Goal: Task Accomplishment & Management: Use online tool/utility

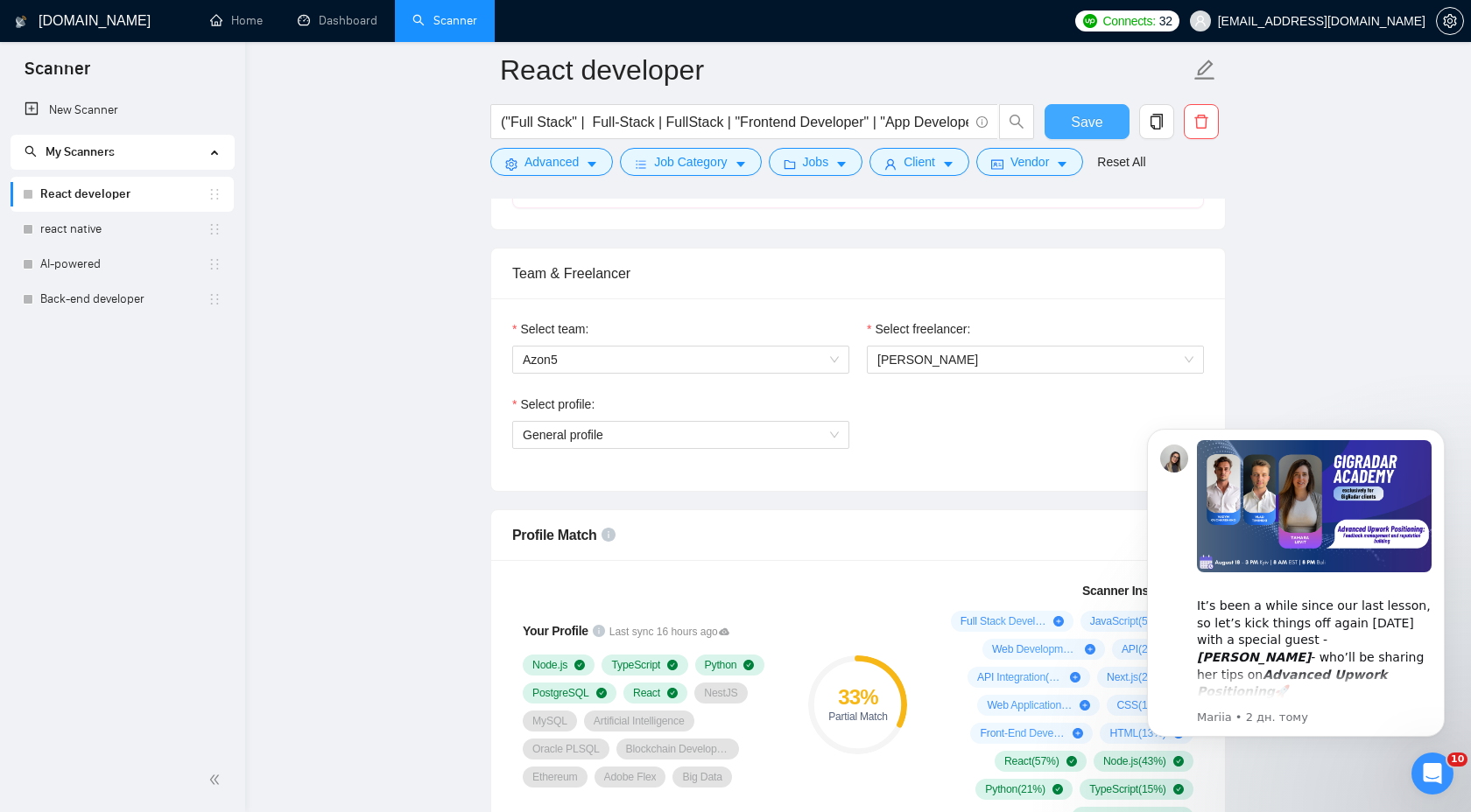
scroll to position [833, 0]
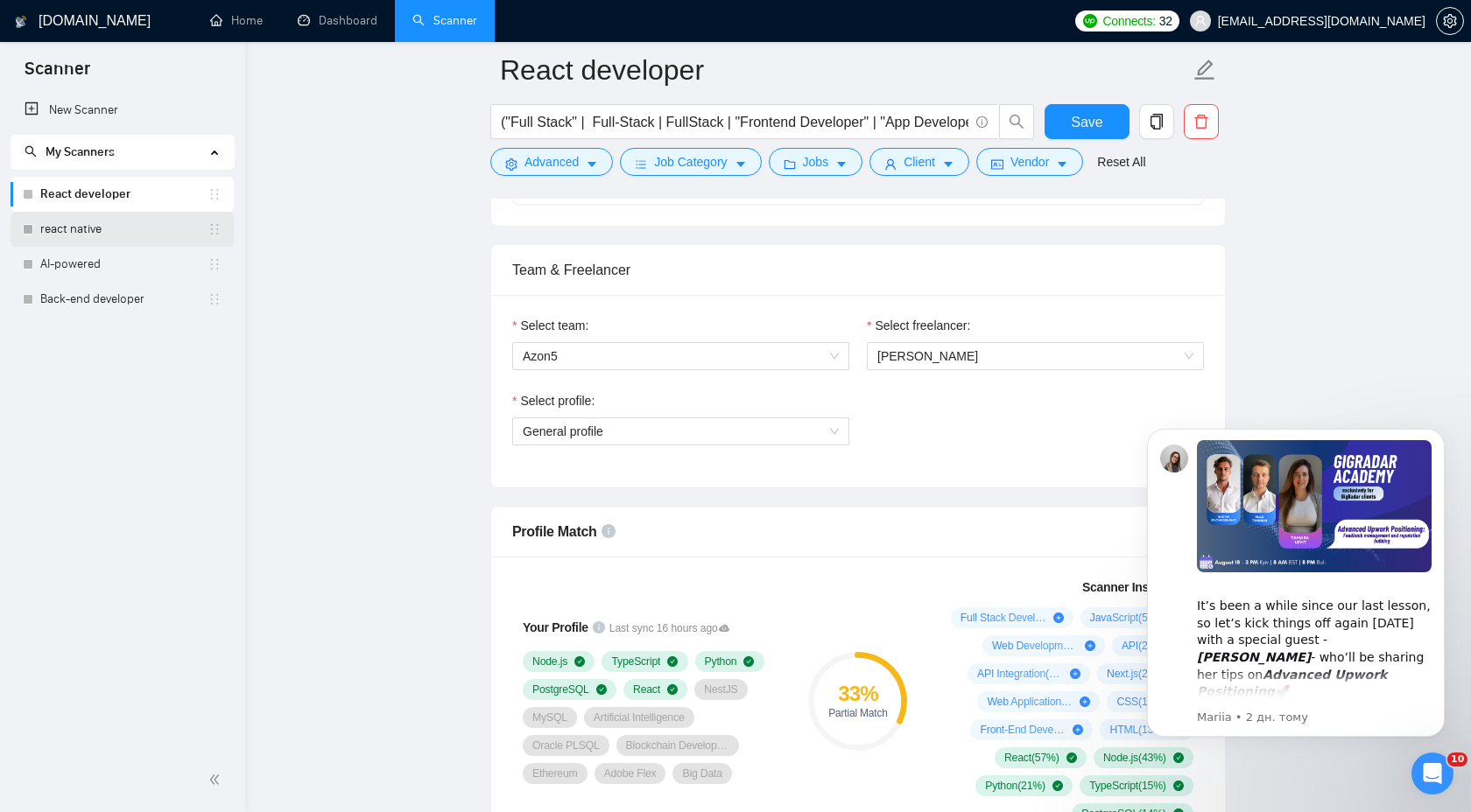
click at [86, 227] on link "react native" at bounding box center [124, 229] width 167 height 35
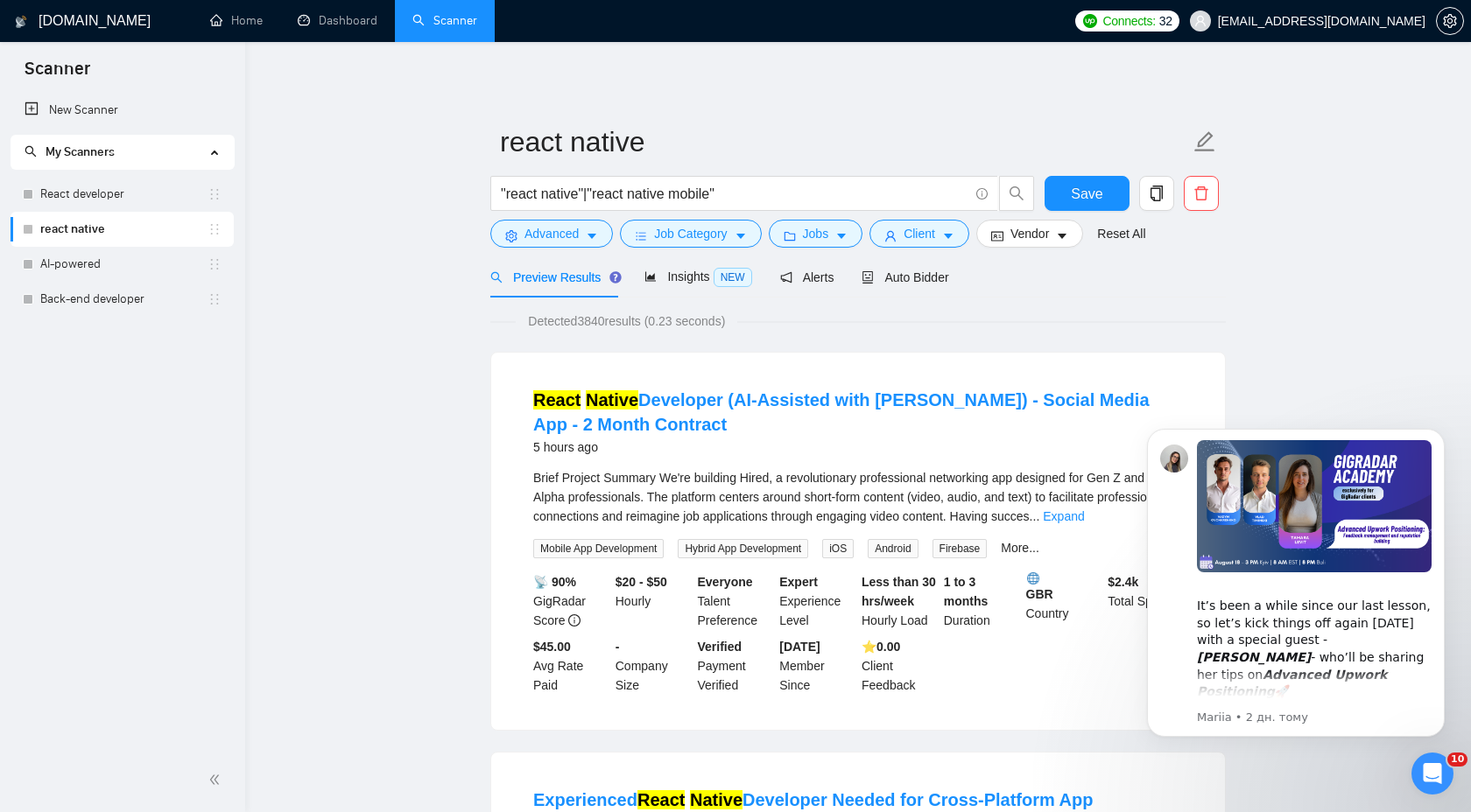
click at [959, 280] on div "Preview Results Insights NEW Alerts Auto Bidder" at bounding box center [858, 278] width 736 height 41
click at [957, 281] on div "Preview Results Insights NEW Alerts Auto Bidder" at bounding box center [858, 278] width 736 height 41
click at [946, 281] on span "Auto Bidder" at bounding box center [905, 278] width 87 height 14
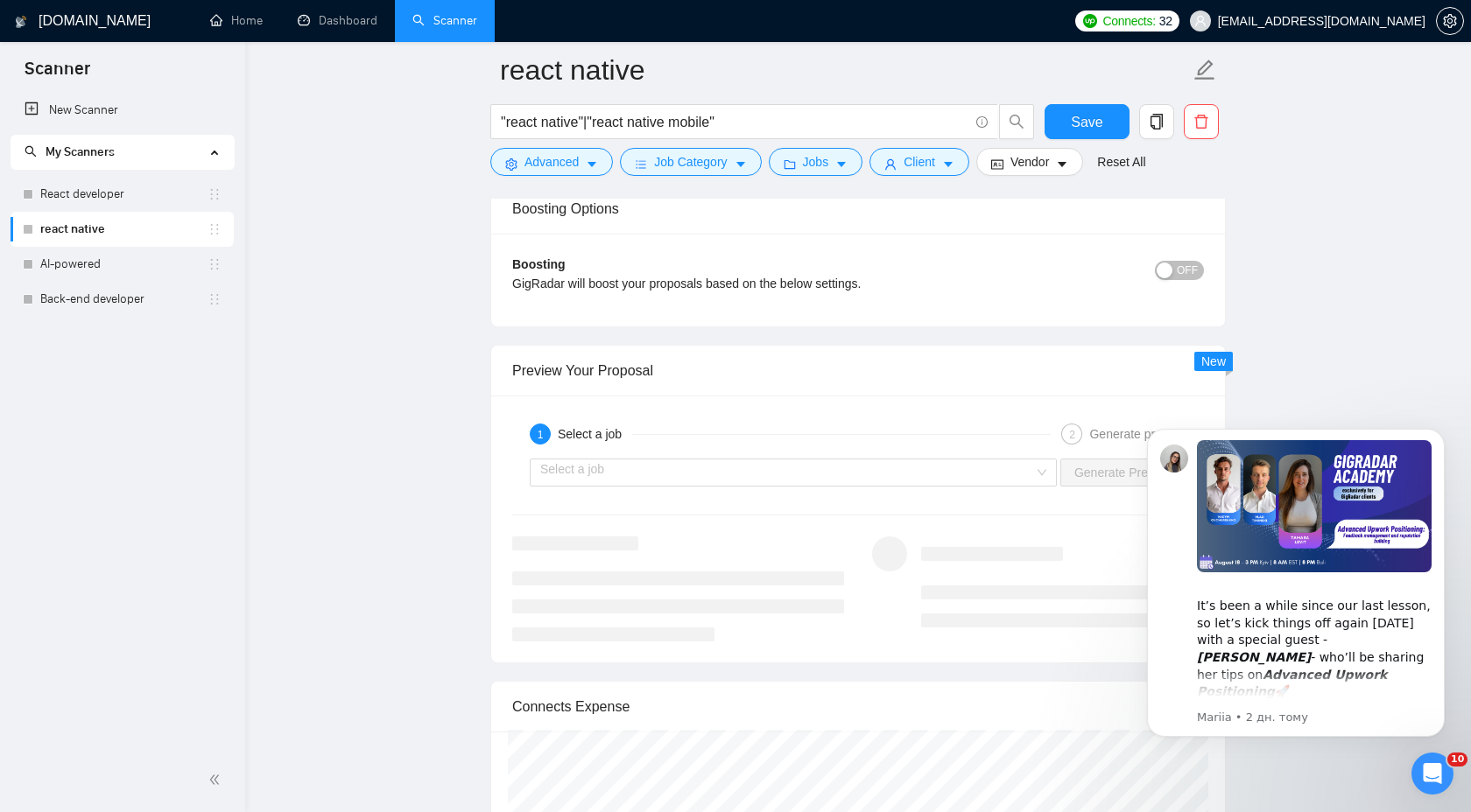
scroll to position [3281, 0]
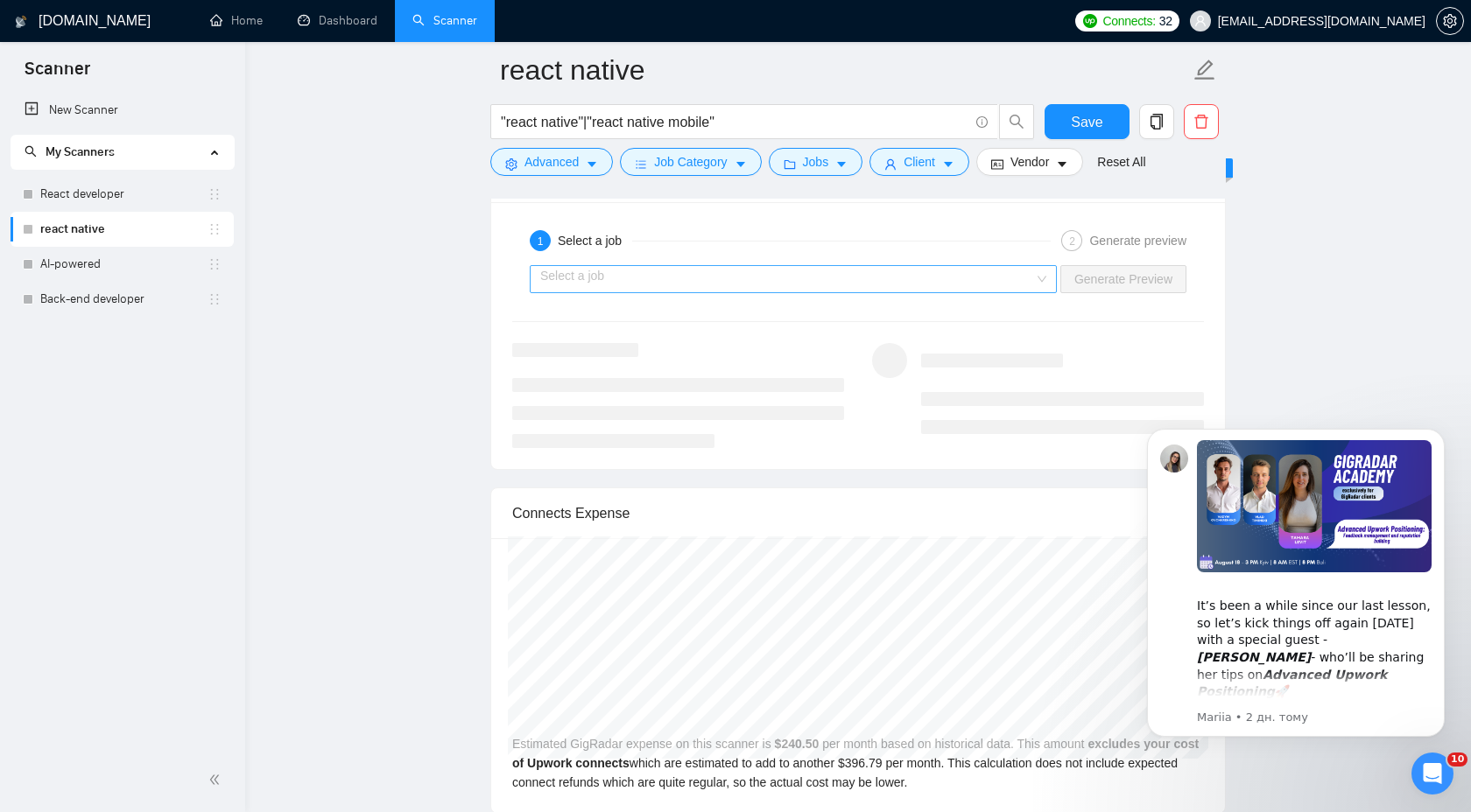
click at [813, 274] on input "search" at bounding box center [788, 279] width 494 height 27
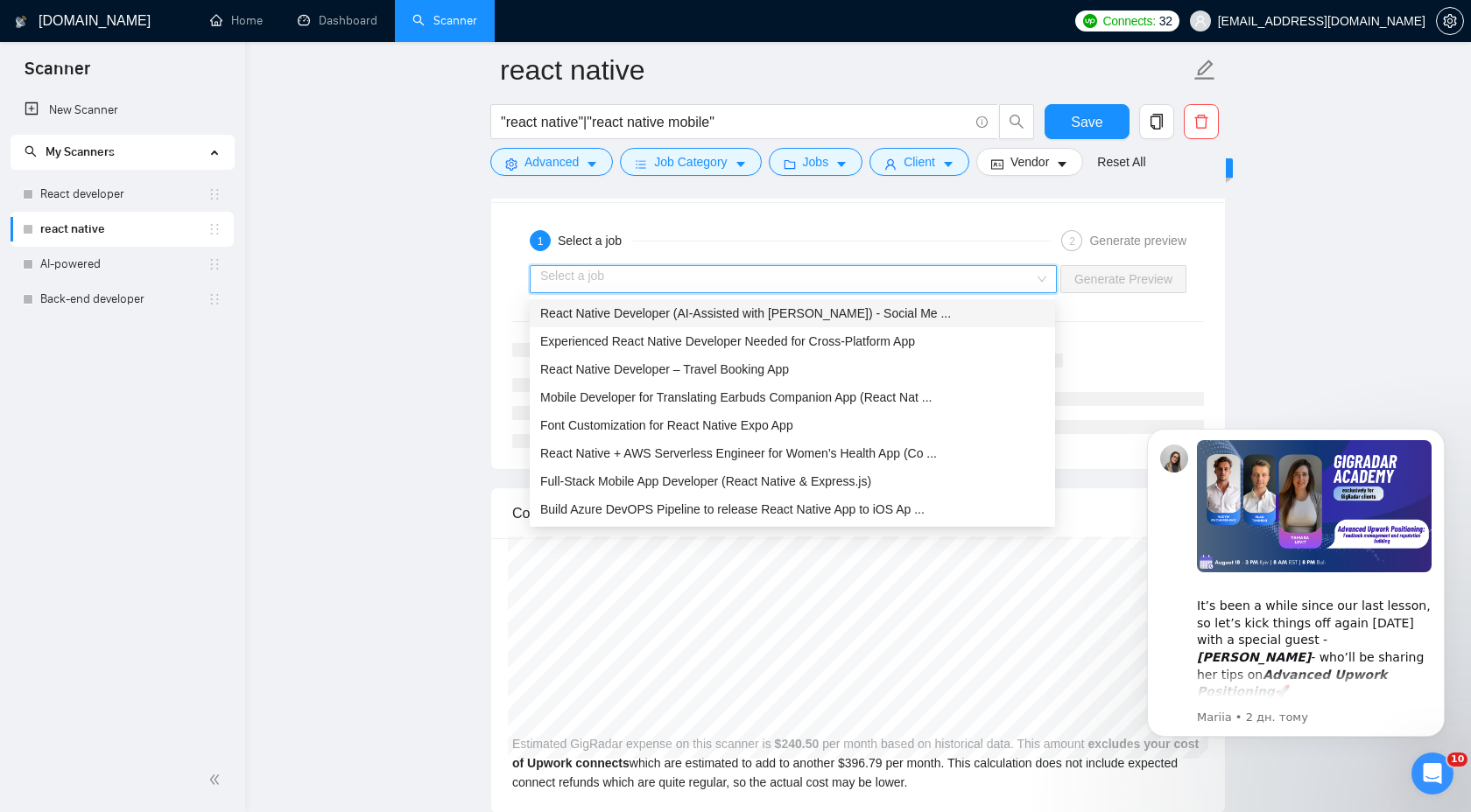
click at [787, 313] on span "React Native Developer (AI-Assisted with [PERSON_NAME]) - Social Me ..." at bounding box center [745, 313] width 411 height 14
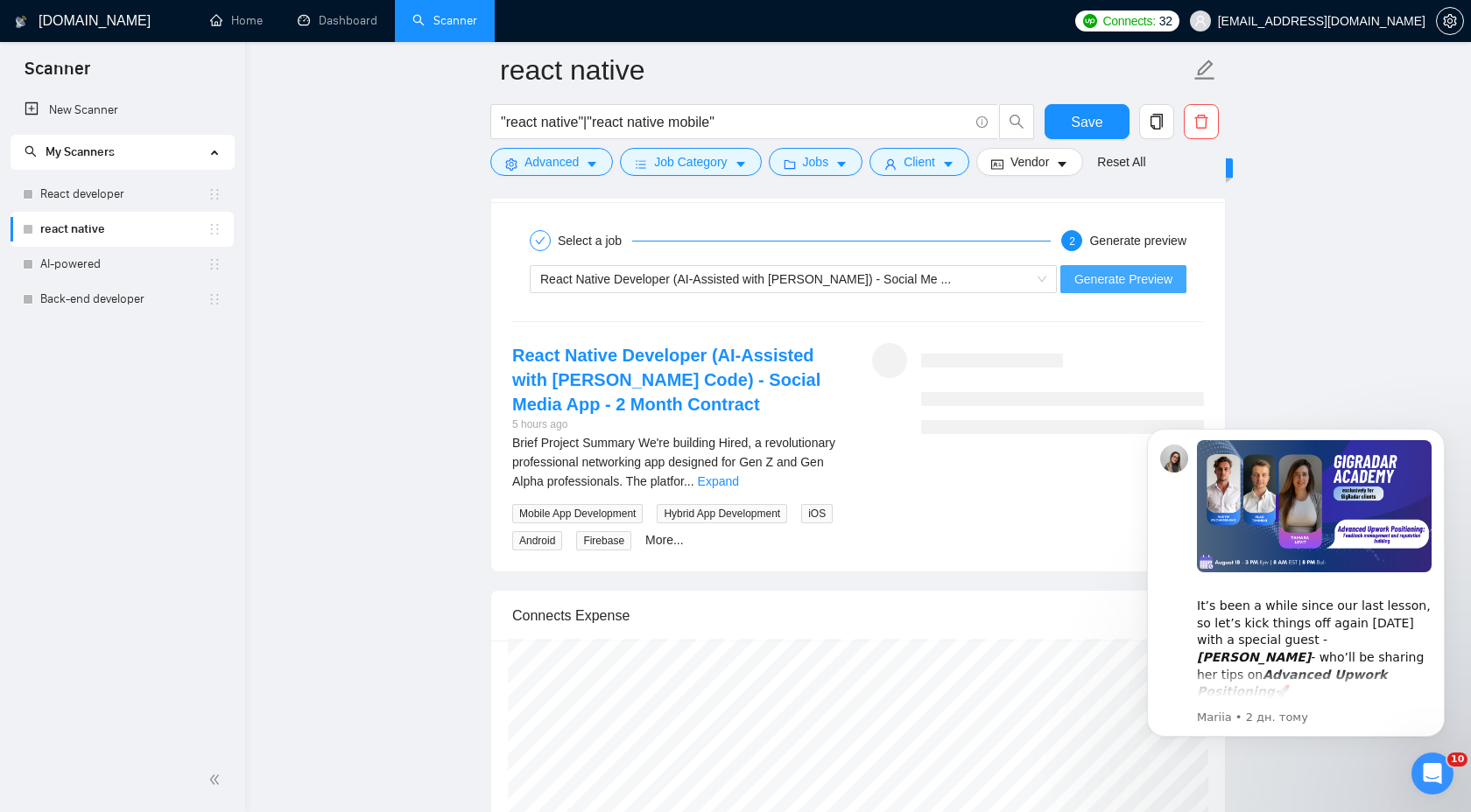
click at [1099, 277] on span "Generate Preview" at bounding box center [1123, 280] width 98 height 20
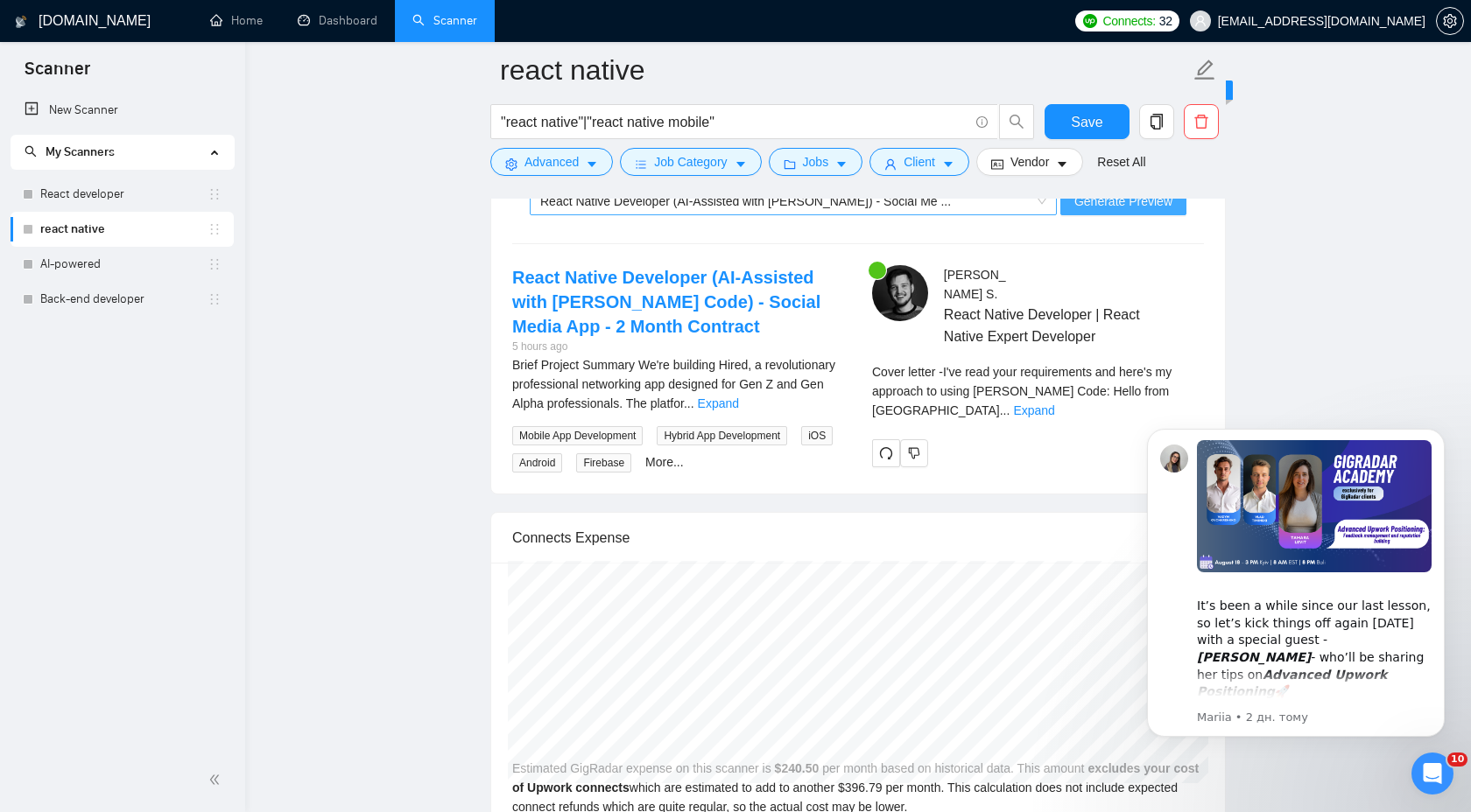
scroll to position [3471, 0]
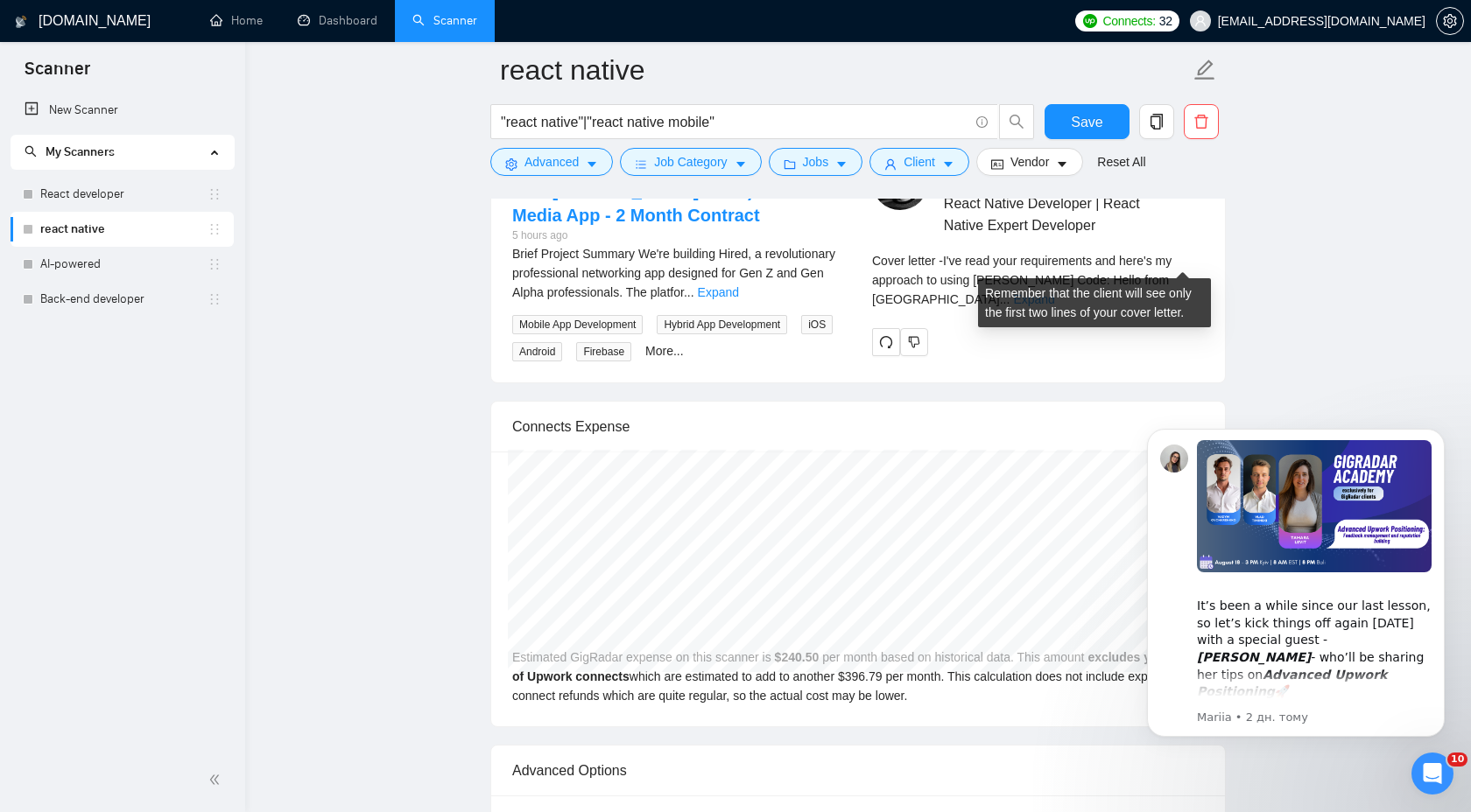
click at [1055, 292] on link "Expand" at bounding box center [1034, 299] width 41 height 14
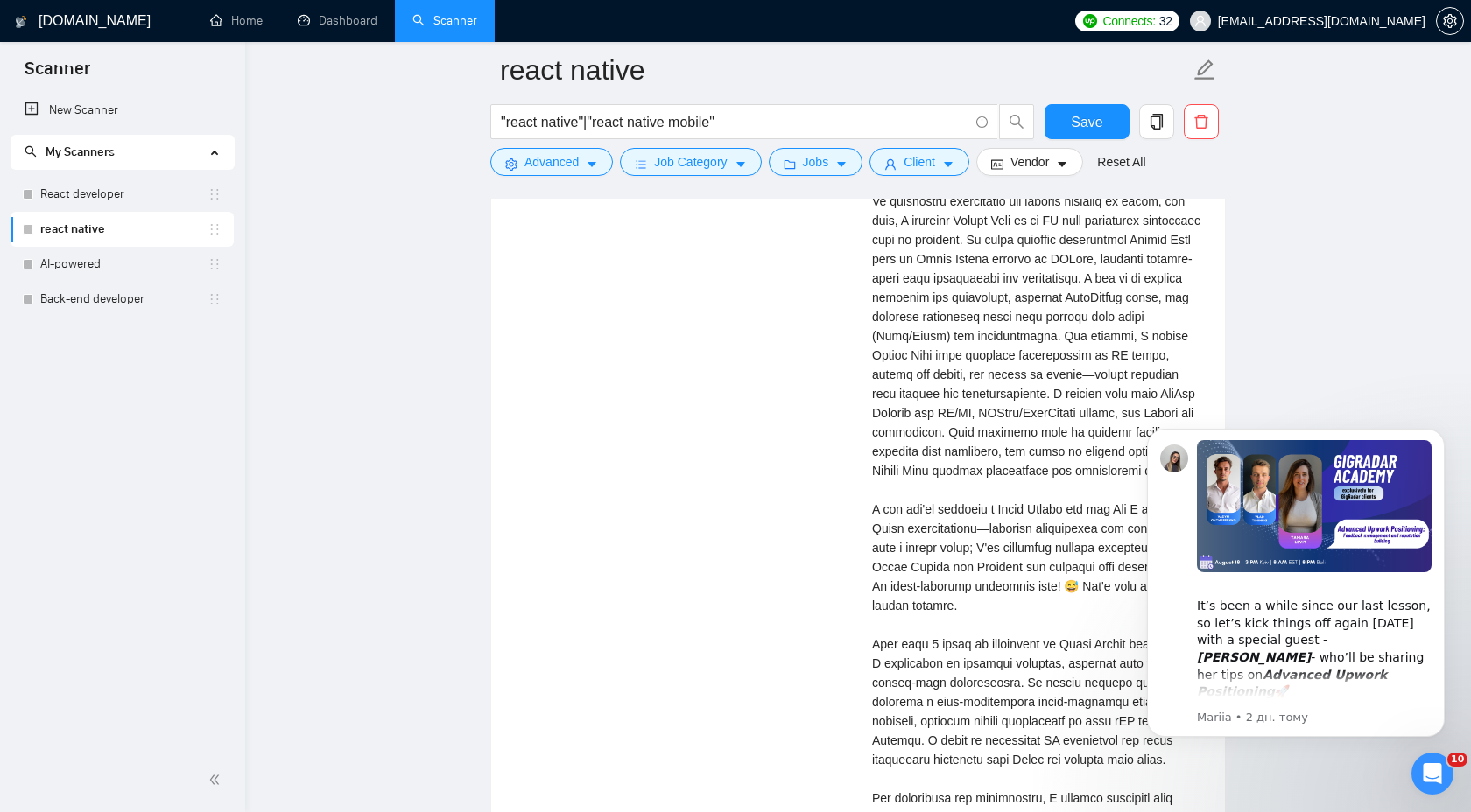
scroll to position [3689, 0]
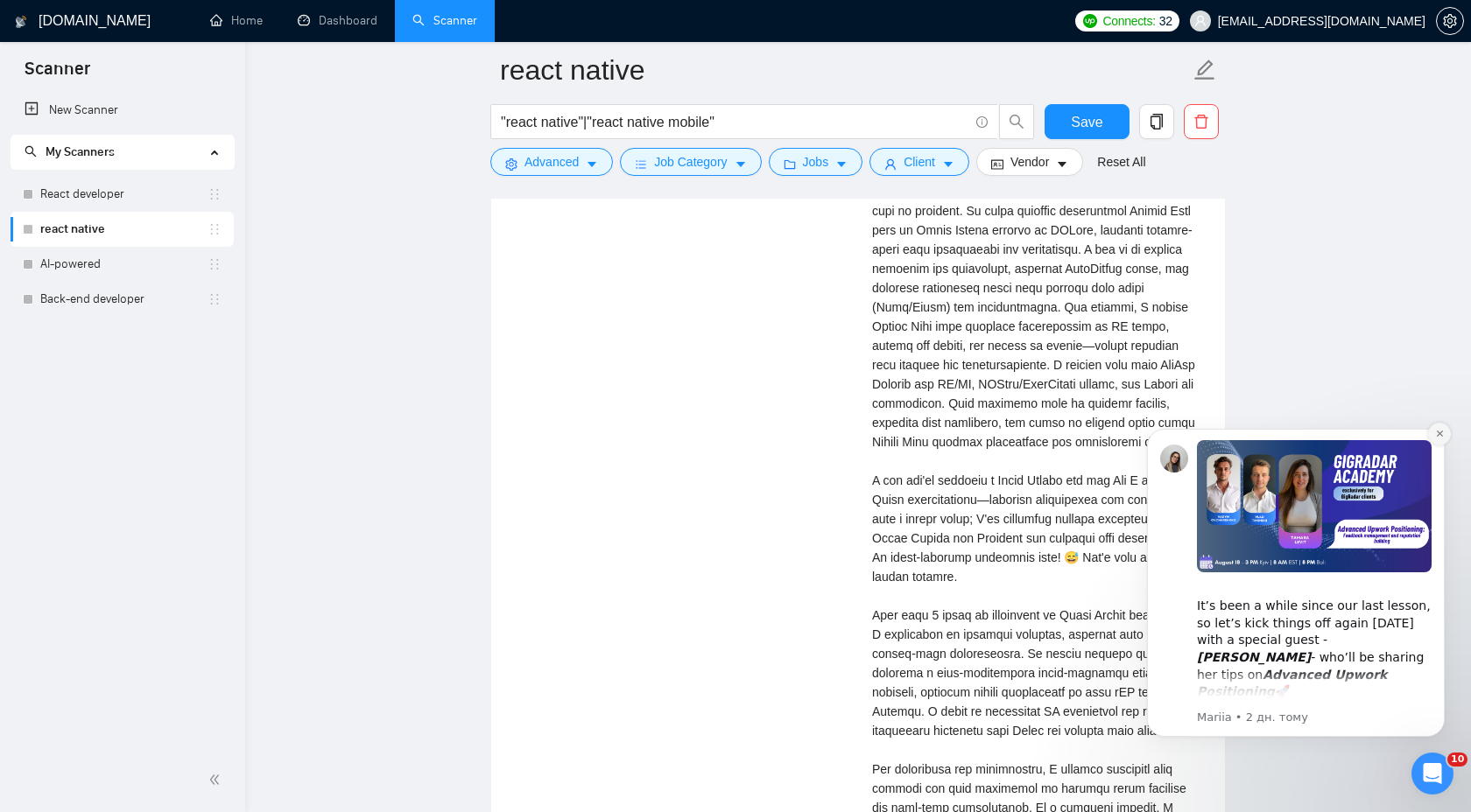
click at [1436, 435] on icon "Dismiss notification" at bounding box center [1439, 434] width 10 height 10
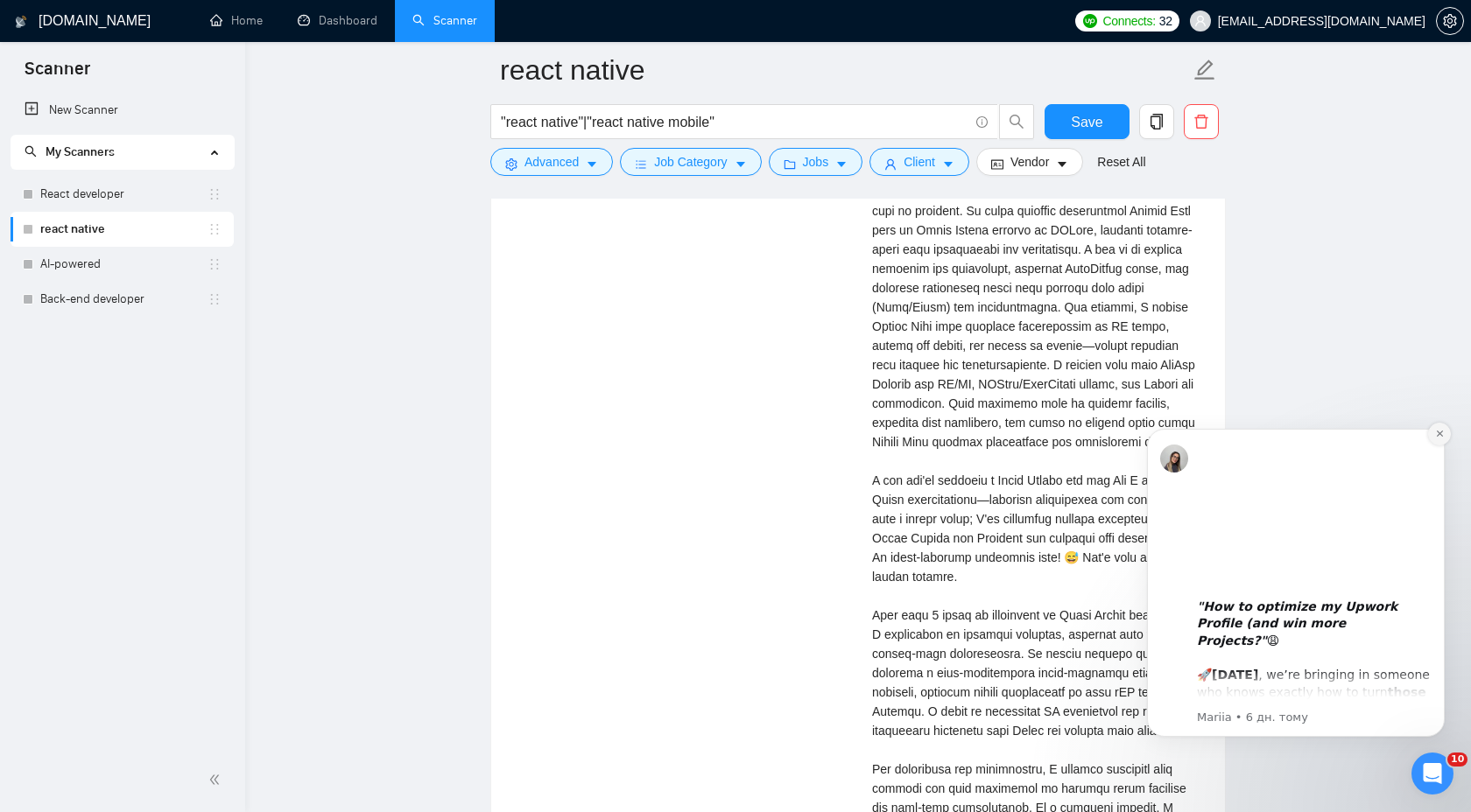
click at [1439, 433] on icon "Dismiss notification" at bounding box center [1439, 433] width 6 height 6
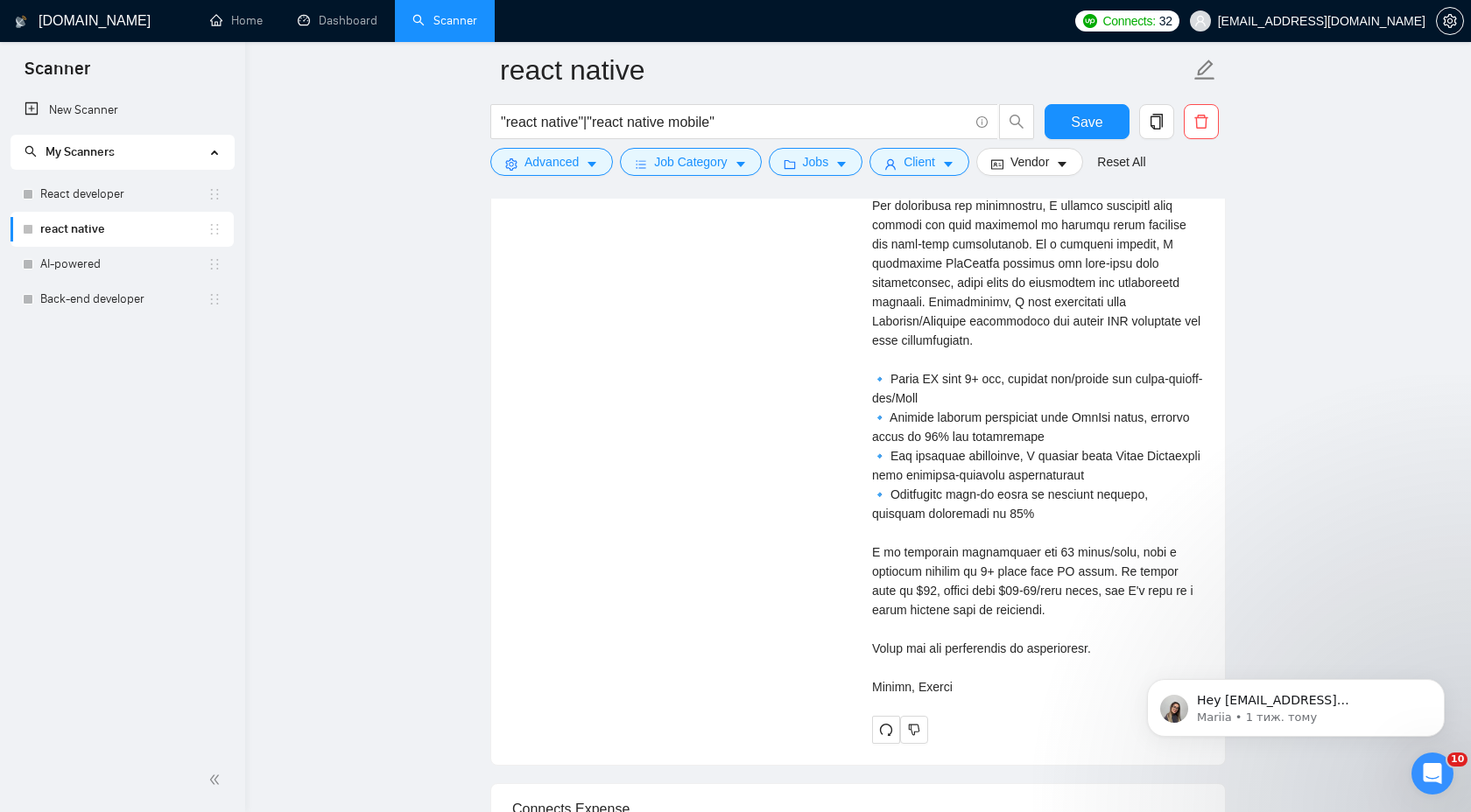
scroll to position [4277, 0]
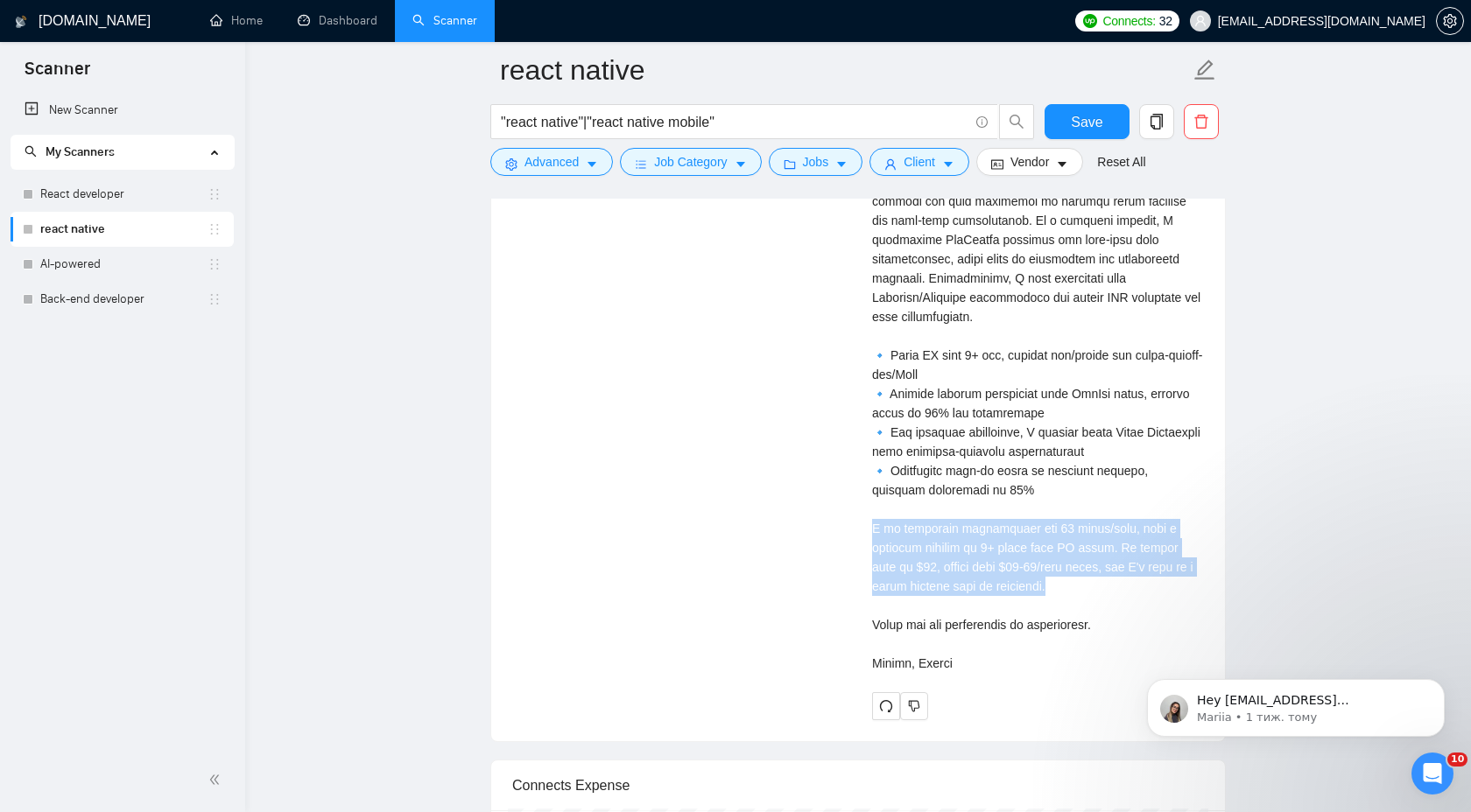
drag, startPoint x: 871, startPoint y: 531, endPoint x: 1080, endPoint y: 589, distance: 216.9
click at [1080, 589] on div "[PERSON_NAME] React Native Developer | React Native Expert Developer Cover lett…" at bounding box center [1037, 33] width 359 height 1370
click at [874, 528] on div "Cover letter" at bounding box center [1038, 66] width 332 height 1213
drag, startPoint x: 871, startPoint y: 526, endPoint x: 997, endPoint y: 656, distance: 181.0
click at [997, 657] on div "[PERSON_NAME] React Native Developer | React Native Expert Developer Cover lett…" at bounding box center [1037, 33] width 359 height 1370
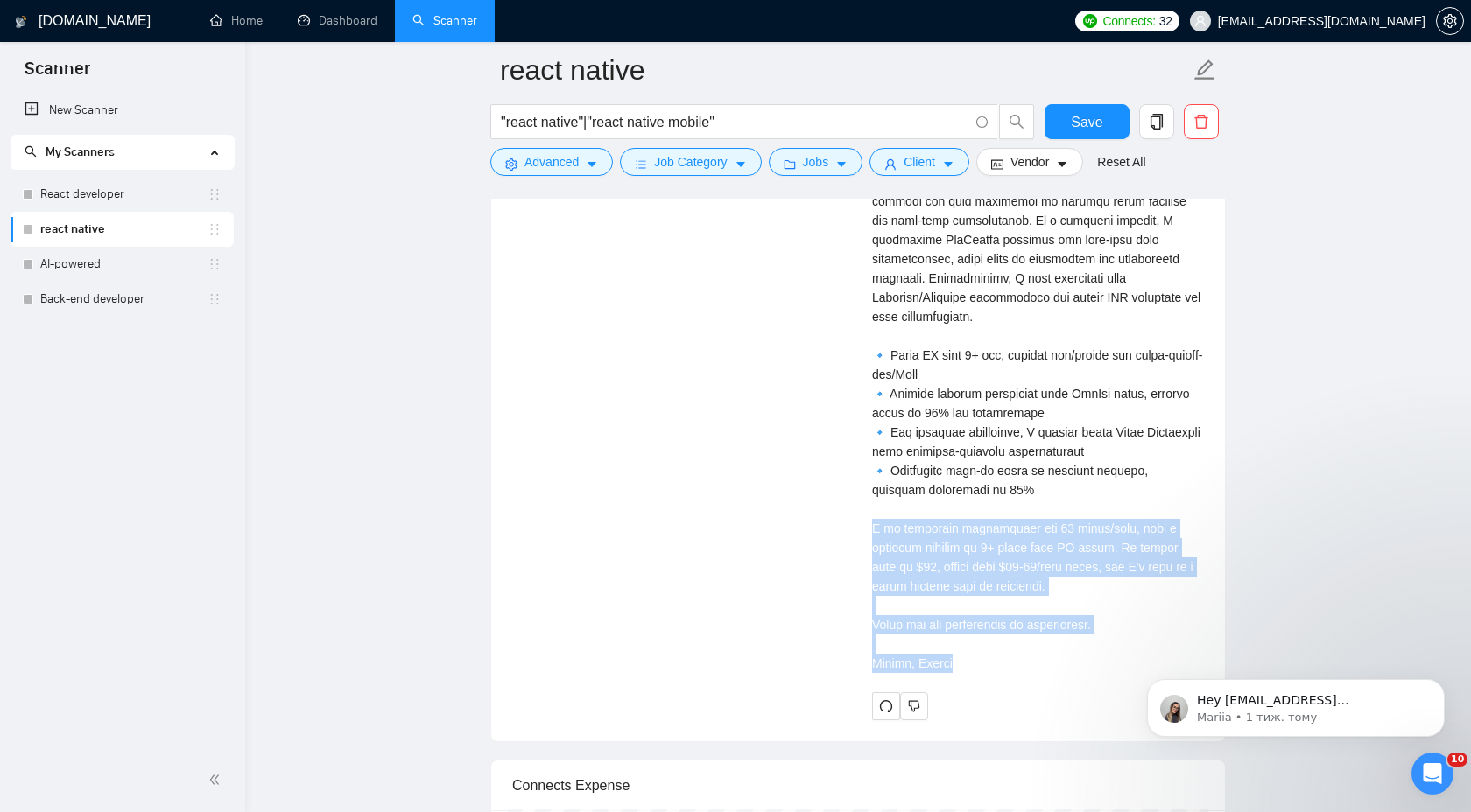
copy div "vailable immediately for 40 hours/week, with a timezone overlap of 3+ hours wit…"
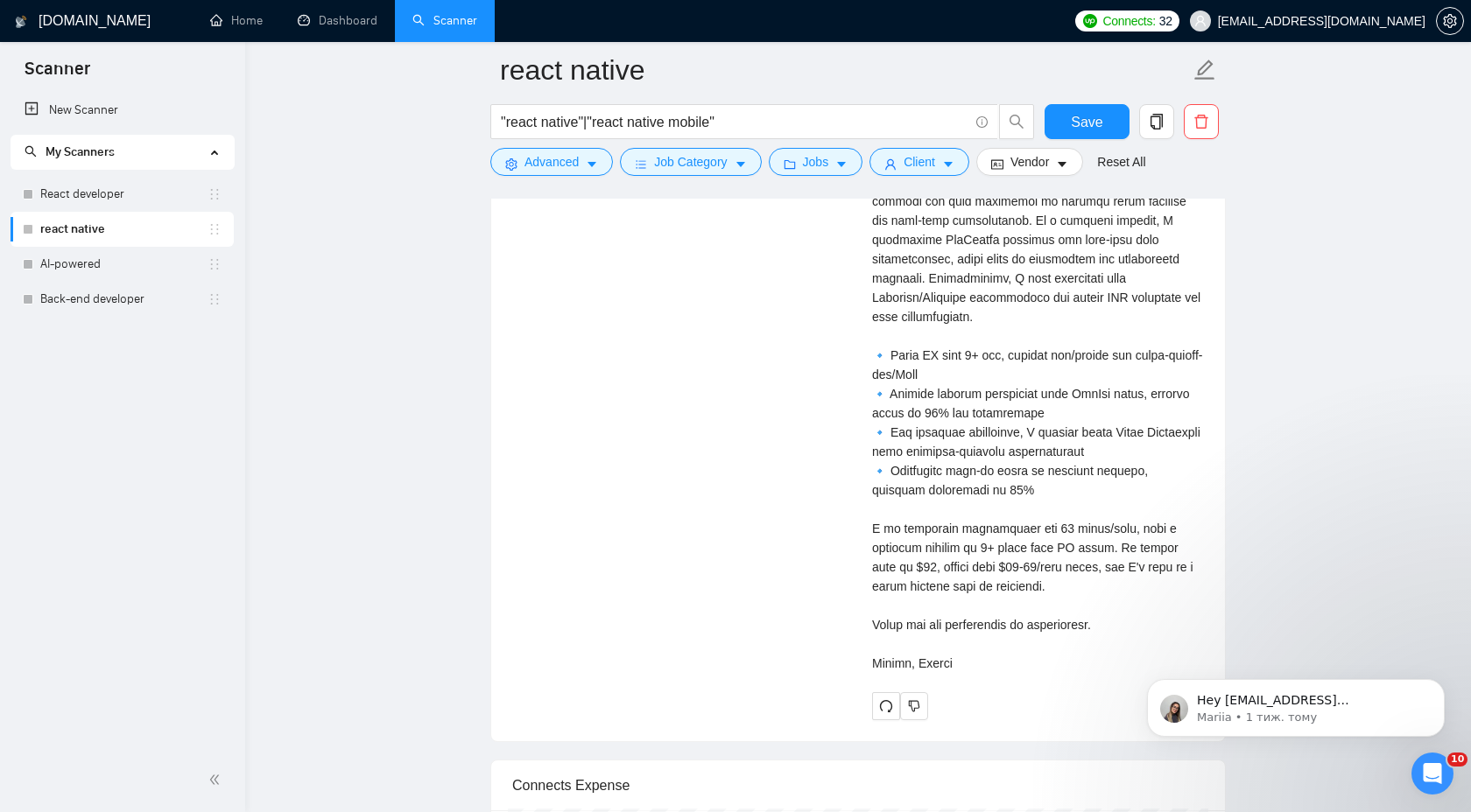
click at [927, 624] on div "Cover letter" at bounding box center [1038, 66] width 332 height 1213
drag, startPoint x: 871, startPoint y: 622, endPoint x: 987, endPoint y: 665, distance: 123.7
click at [987, 665] on div "Cover letter" at bounding box center [1038, 66] width 332 height 1213
copy div "you for considering my application. [PERSON_NAME]"
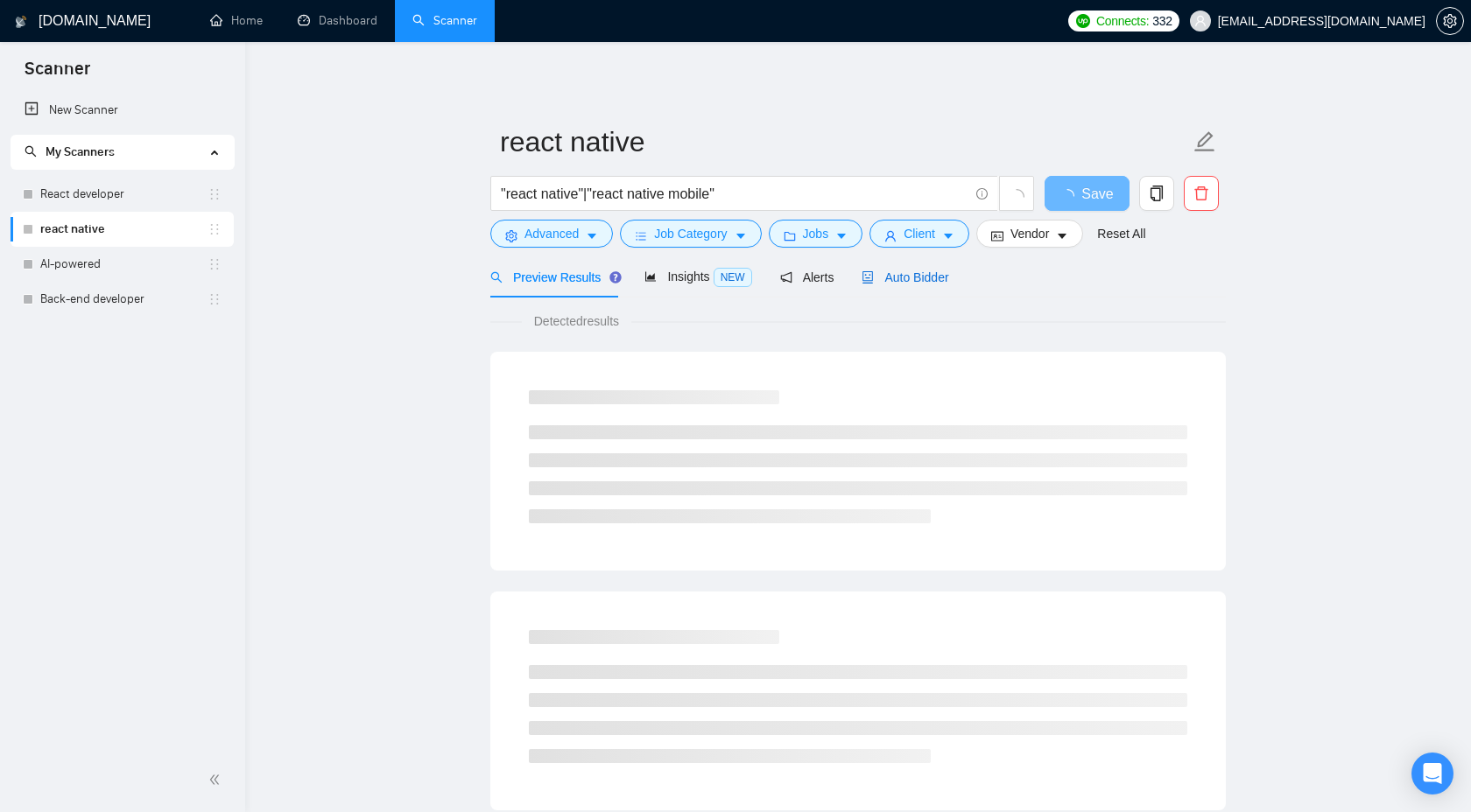
click at [946, 281] on span "Auto Bidder" at bounding box center [905, 278] width 87 height 14
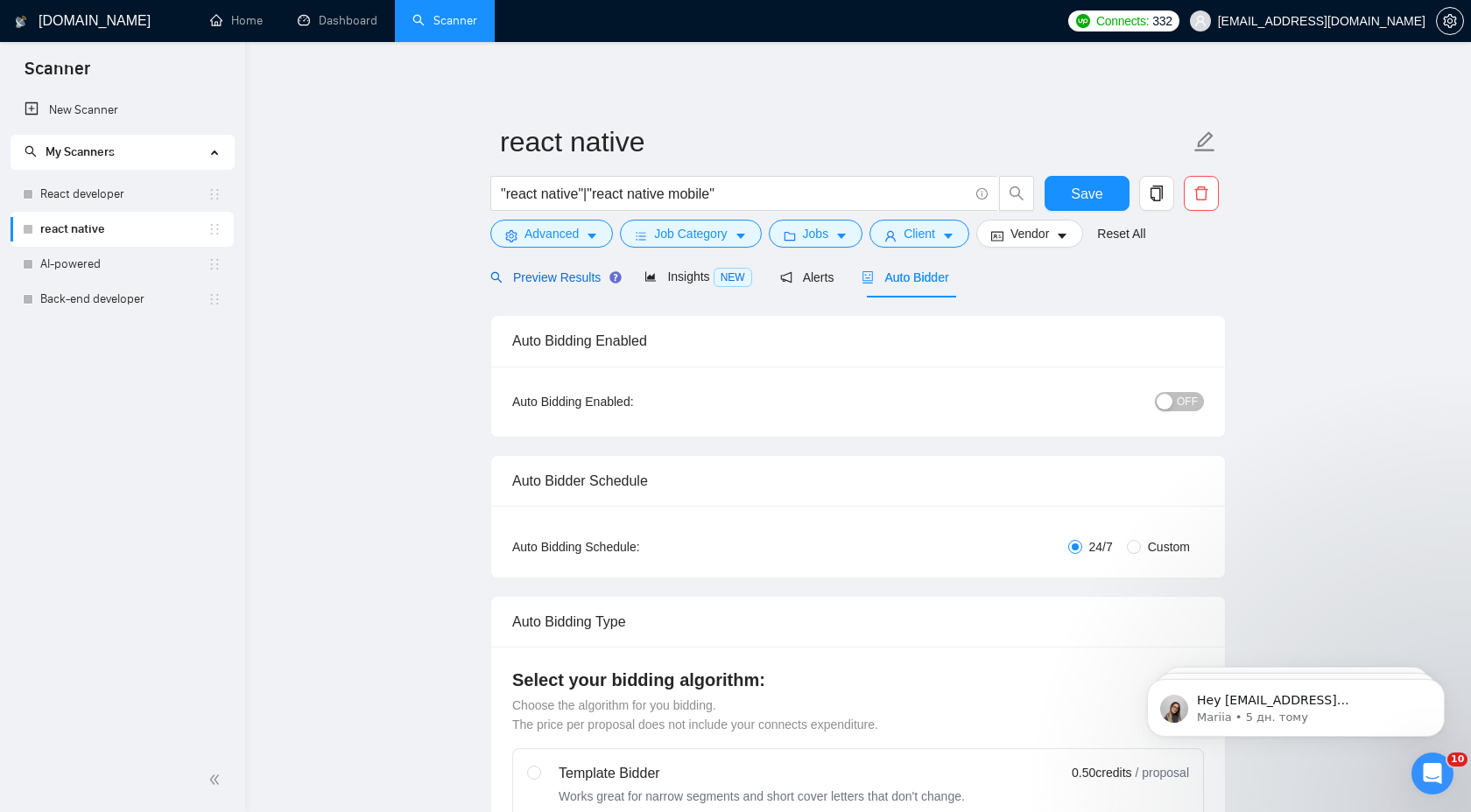
click at [572, 273] on span "Preview Results" at bounding box center [553, 278] width 126 height 14
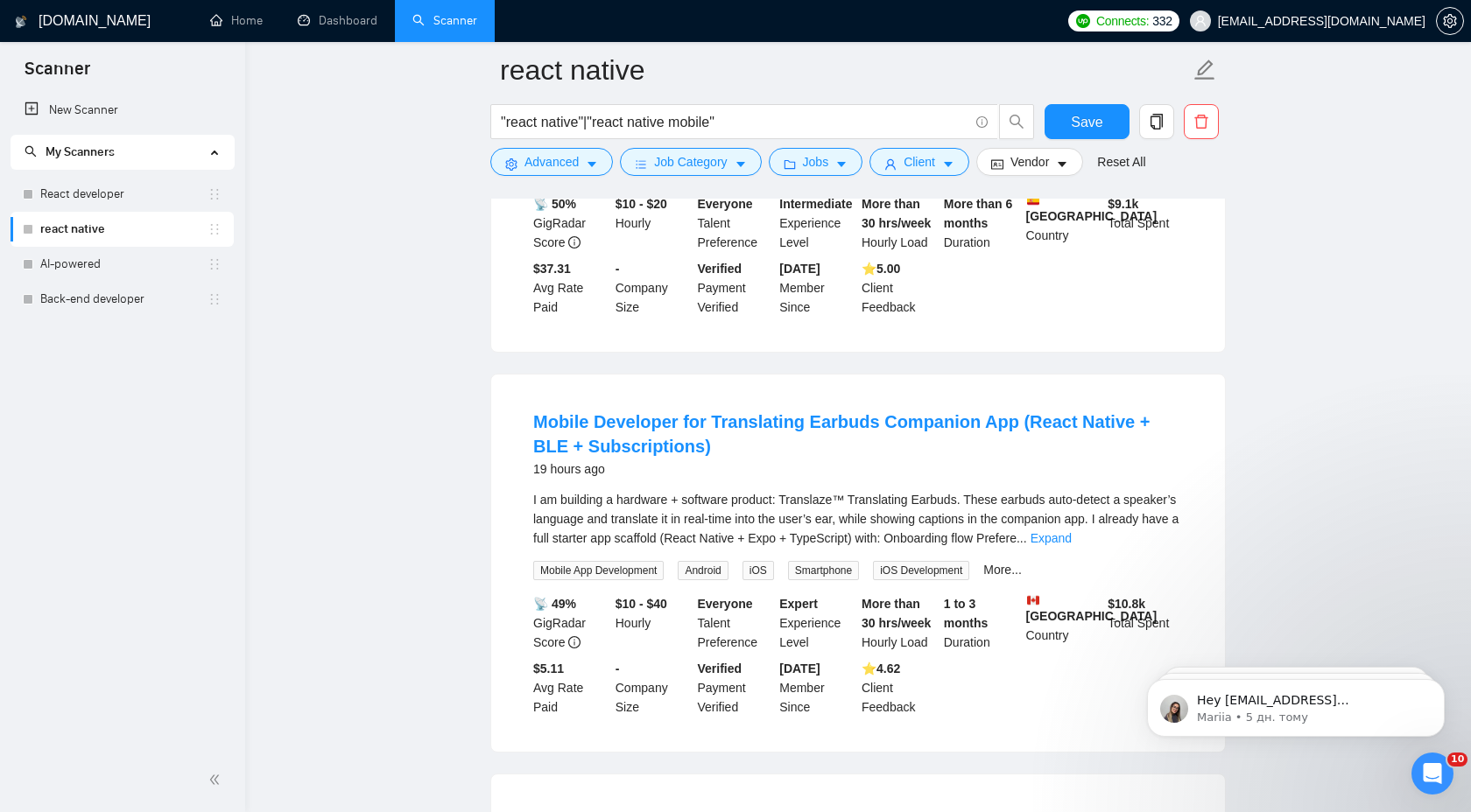
scroll to position [1202, 0]
